Goal: Task Accomplishment & Management: Use online tool/utility

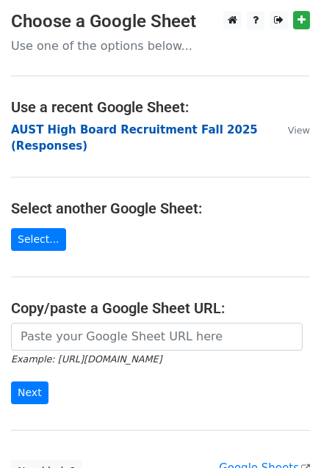
click at [46, 140] on strong "AUST High Board Recruitment Fall 2025 (Responses)" at bounding box center [134, 138] width 247 height 30
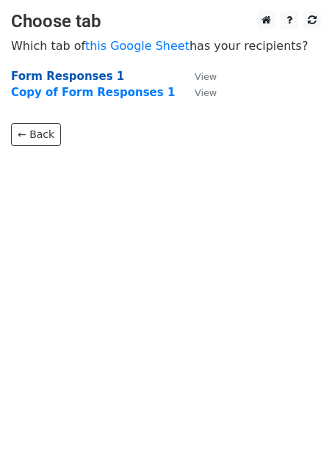
click at [84, 77] on strong "Form Responses 1" at bounding box center [67, 76] width 113 height 13
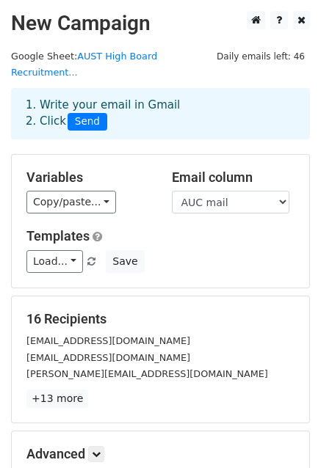
scroll to position [159, 0]
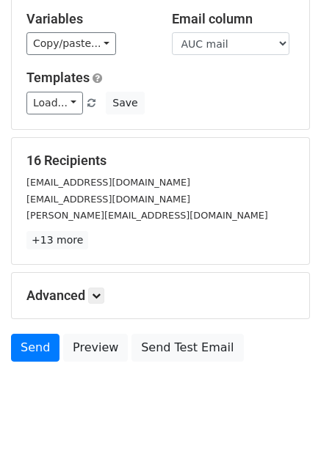
click at [82, 288] on h5 "Advanced" at bounding box center [160, 296] width 268 height 16
click at [94, 288] on link at bounding box center [96, 296] width 16 height 16
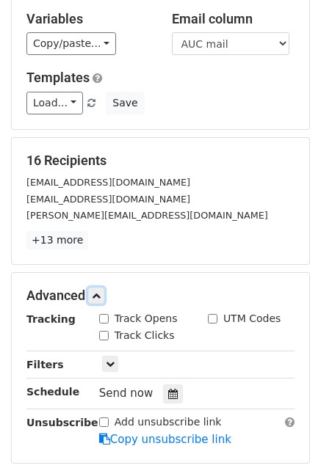
scroll to position [301, 0]
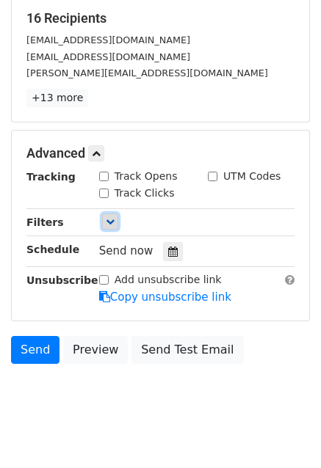
click at [107, 214] on link at bounding box center [110, 222] width 16 height 16
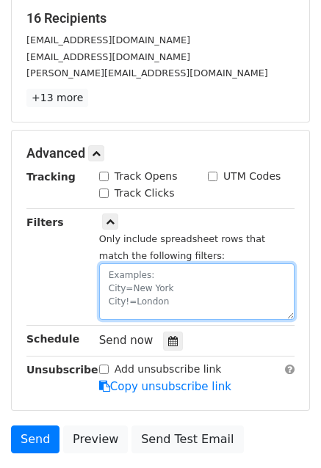
click at [152, 263] on textarea at bounding box center [196, 291] width 195 height 57
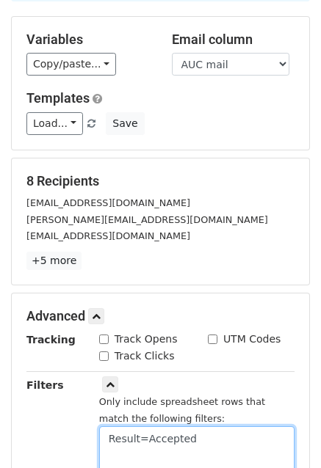
scroll to position [79, 0]
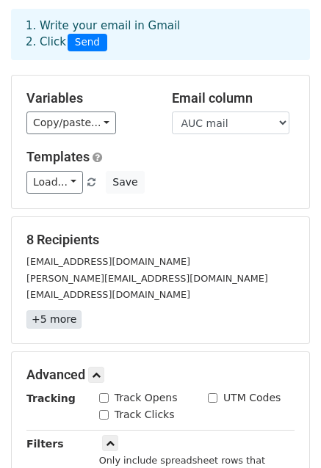
type textarea "Result=Accepted"
click at [54, 310] on link "+5 more" at bounding box center [53, 319] width 55 height 18
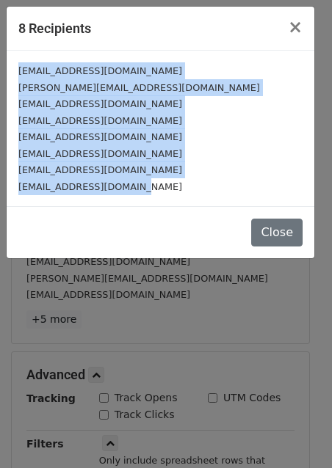
drag, startPoint x: 18, startPoint y: 66, endPoint x: 151, endPoint y: 188, distance: 180.8
click at [151, 188] on div "AmaniAlmarhoon@aucegypt.edu Johnashraf@aucegypt.edu ahmedaymen@aucegypt.edu sal…" at bounding box center [160, 129] width 307 height 156
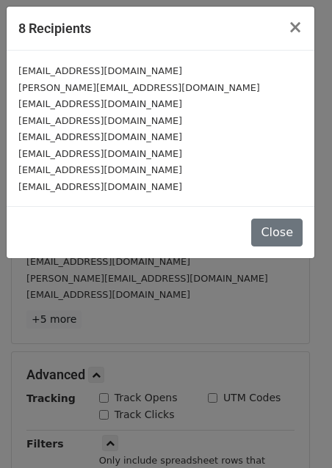
click at [166, 295] on div "8 Recipients × AmaniAlmarhoon@aucegypt.edu Johnashraf@aucegypt.edu ahmedaymen@a…" at bounding box center [166, 234] width 332 height 468
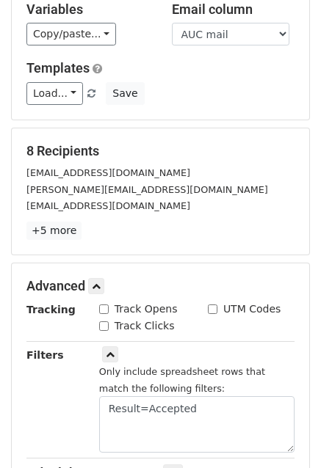
scroll to position [167, 0]
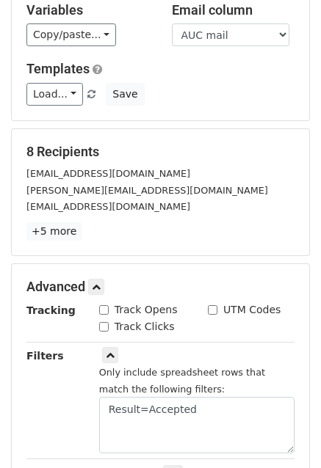
click at [139, 201] on small "[EMAIL_ADDRESS][DOMAIN_NAME]" at bounding box center [108, 206] width 164 height 11
click at [62, 83] on link "Load..." at bounding box center [54, 94] width 57 height 23
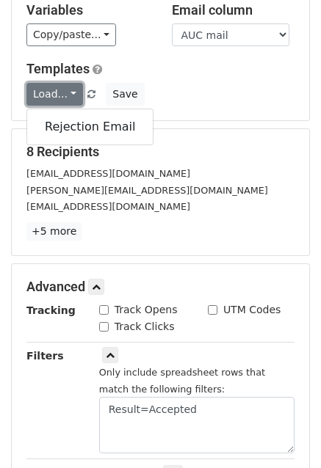
click at [62, 83] on link "Load..." at bounding box center [54, 94] width 57 height 23
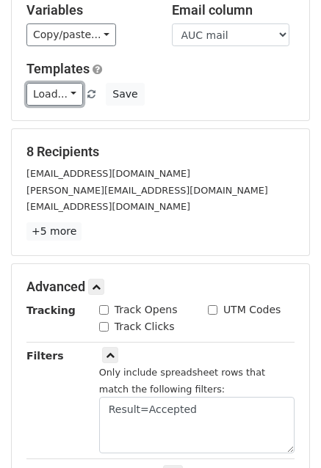
scroll to position [0, 0]
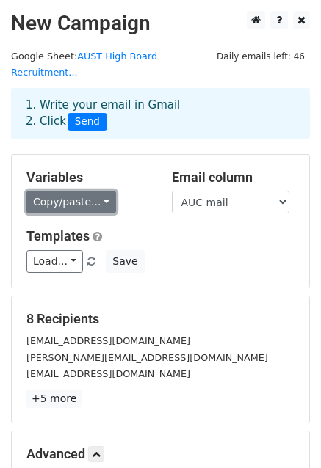
click at [90, 191] on link "Copy/paste..." at bounding box center [71, 202] width 90 height 23
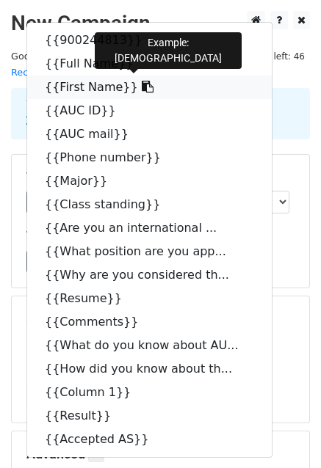
click at [142, 81] on icon at bounding box center [148, 87] width 12 height 12
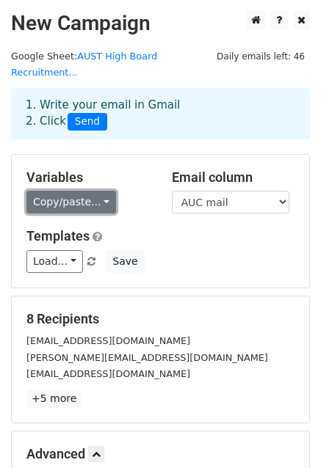
click at [75, 191] on link "Copy/paste..." at bounding box center [71, 202] width 90 height 23
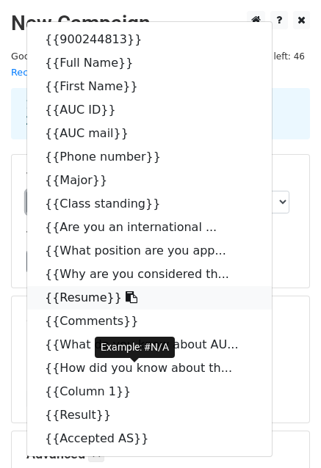
scroll to position [117, 0]
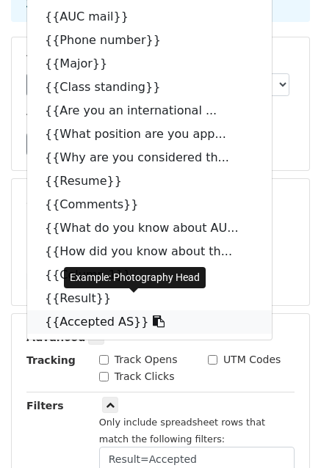
click at [153, 316] on icon at bounding box center [159, 322] width 12 height 12
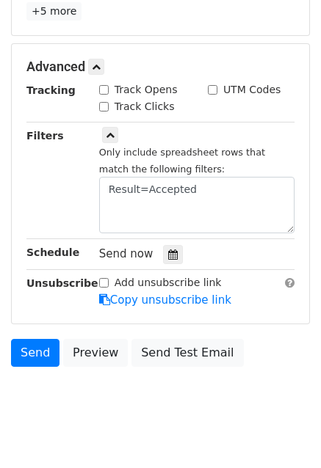
scroll to position [390, 0]
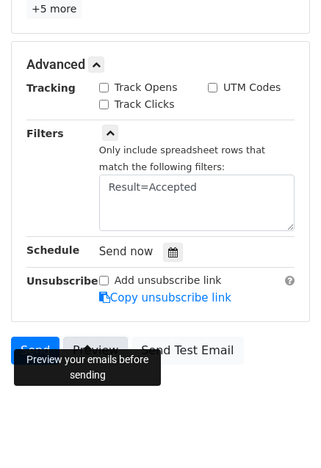
click at [94, 337] on link "Preview" at bounding box center [95, 351] width 65 height 28
click at [91, 337] on link "Preview" at bounding box center [95, 351] width 65 height 28
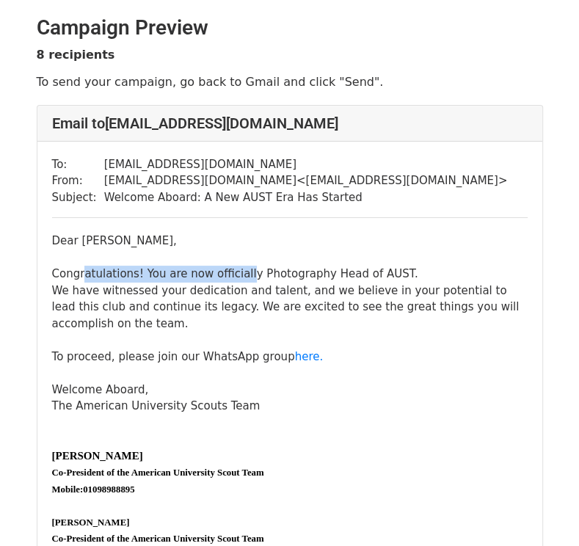
drag, startPoint x: 84, startPoint y: 276, endPoint x: 234, endPoint y: 274, distance: 150.4
click at [234, 274] on div "Congratulations! You are now officially Photography Head of AUST. We have witne…" at bounding box center [290, 315] width 476 height 99
click at [259, 279] on div "Congratulations! You are now officially Photography Head of AUST. We have witne…" at bounding box center [290, 315] width 476 height 99
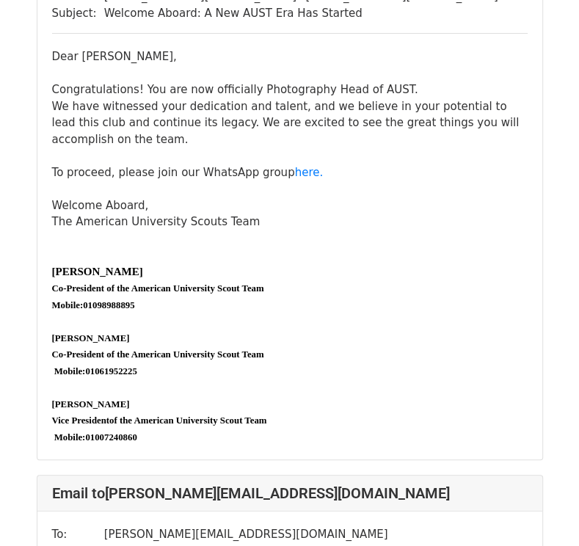
scroll to position [185, 0]
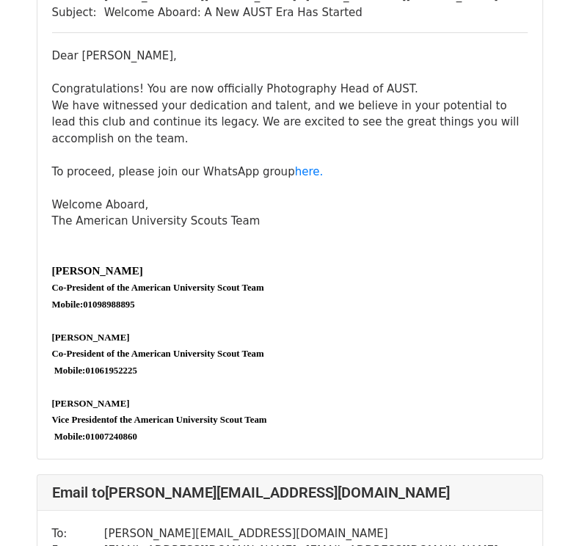
click at [93, 104] on div "Congratulations! You are now officially Photography Head of AUST. We have witne…" at bounding box center [290, 130] width 476 height 99
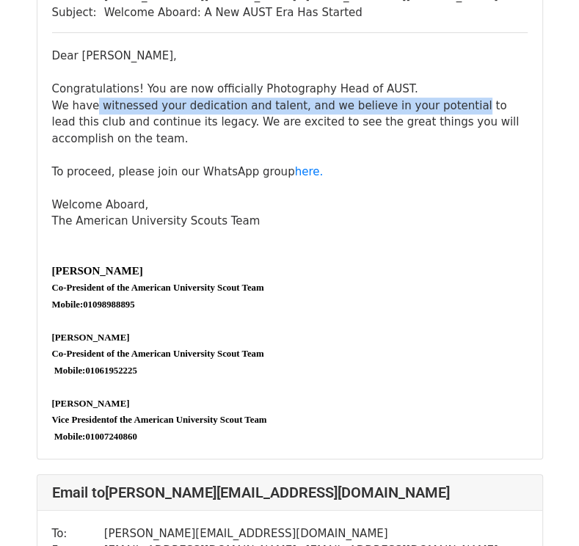
drag, startPoint x: 93, startPoint y: 104, endPoint x: 412, endPoint y: 104, distance: 319.2
click at [412, 104] on div "Congratulations! You are now officially Photography Head of AUST. We have witne…" at bounding box center [290, 130] width 476 height 99
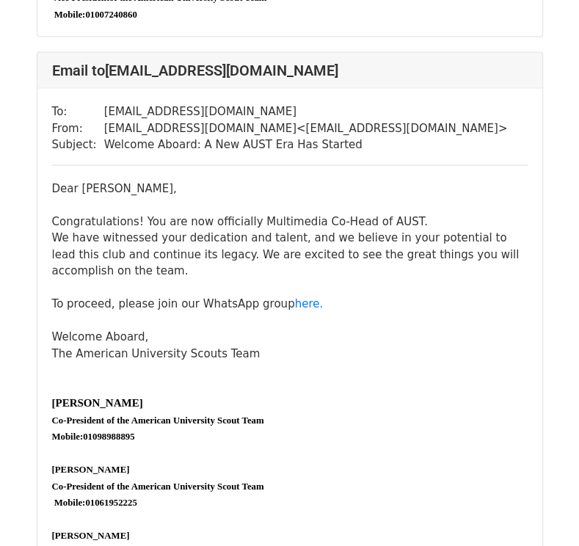
scroll to position [1723, 0]
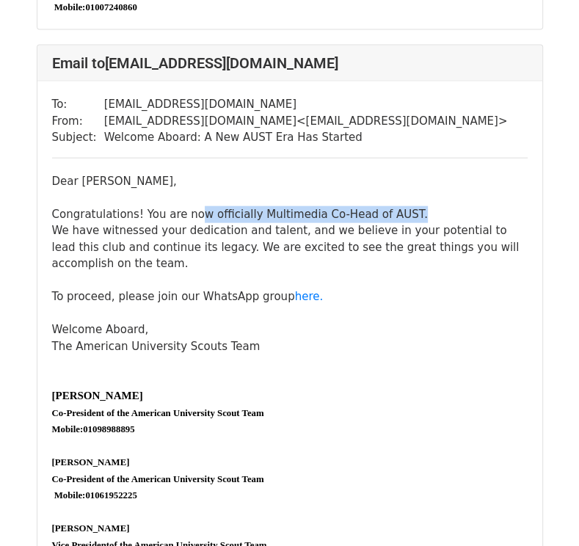
drag, startPoint x: 189, startPoint y: 179, endPoint x: 396, endPoint y: 172, distance: 207.1
click at [396, 206] on div "Congratulations! You are now officially Multimedia Co-Head of AUST. We have wit…" at bounding box center [290, 255] width 476 height 99
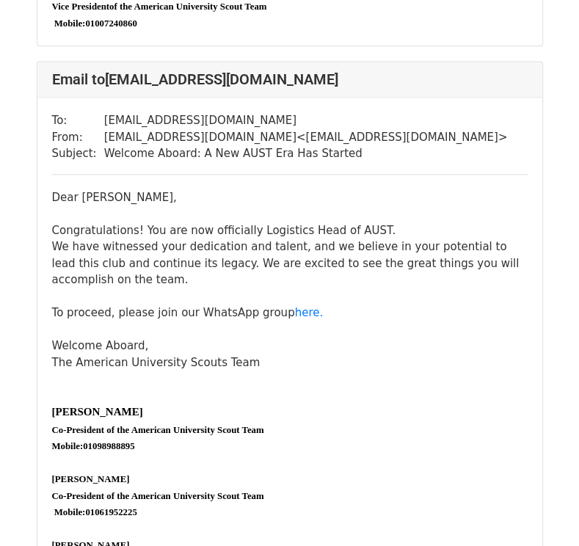
scroll to position [3924, 0]
click at [393, 371] on div at bounding box center [290, 387] width 476 height 33
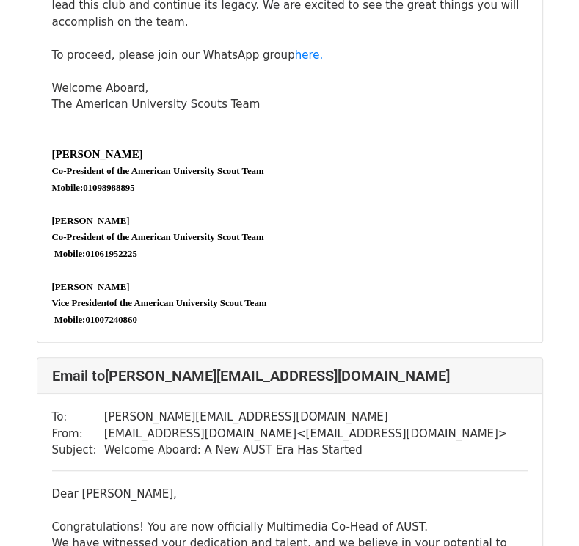
scroll to position [0, 0]
